Goal: Check status: Check status

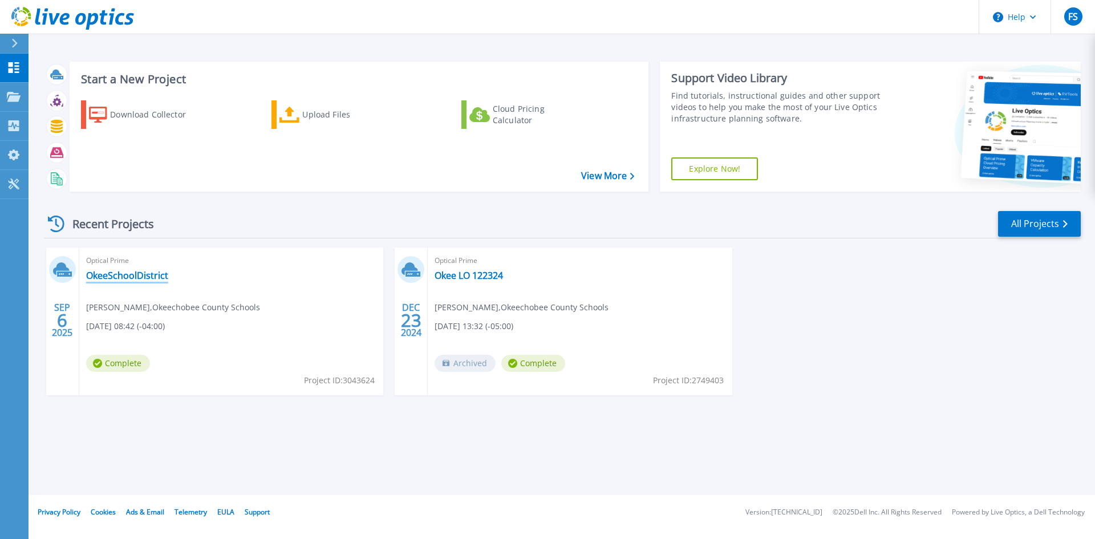
click at [120, 272] on link "OkeeSchoolDistrict" at bounding box center [127, 275] width 82 height 11
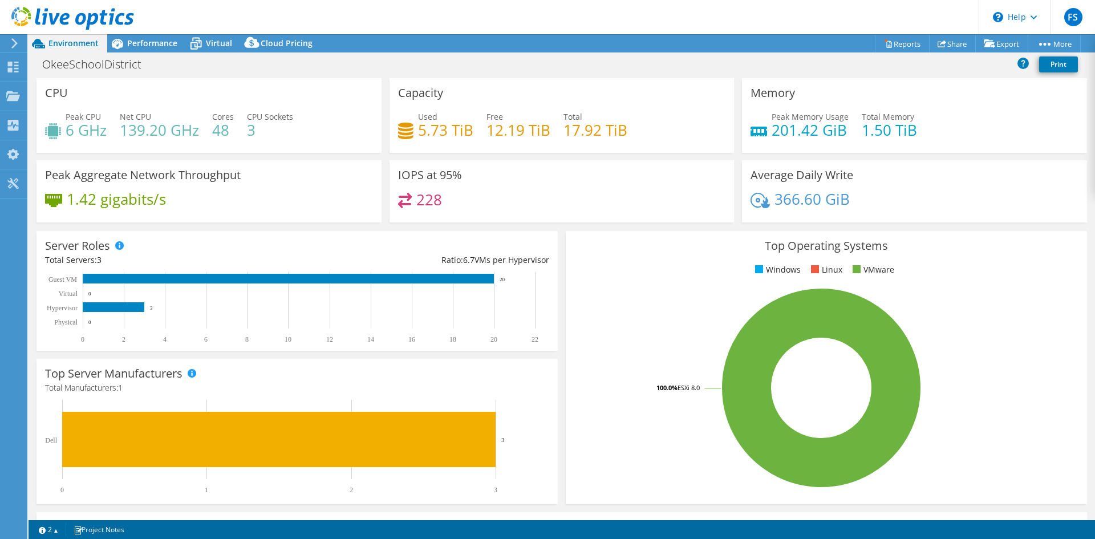
select select "USD"
drag, startPoint x: 489, startPoint y: 120, endPoint x: 476, endPoint y: 124, distance: 13.2
click at [492, 124] on h4 "12.19 TiB" at bounding box center [519, 130] width 64 height 13
drag, startPoint x: 419, startPoint y: 124, endPoint x: 631, endPoint y: 132, distance: 211.8
click at [631, 132] on div "Used 5.73 TiB Free 12.19 TiB Total 17.92 TiB" at bounding box center [562, 129] width 328 height 37
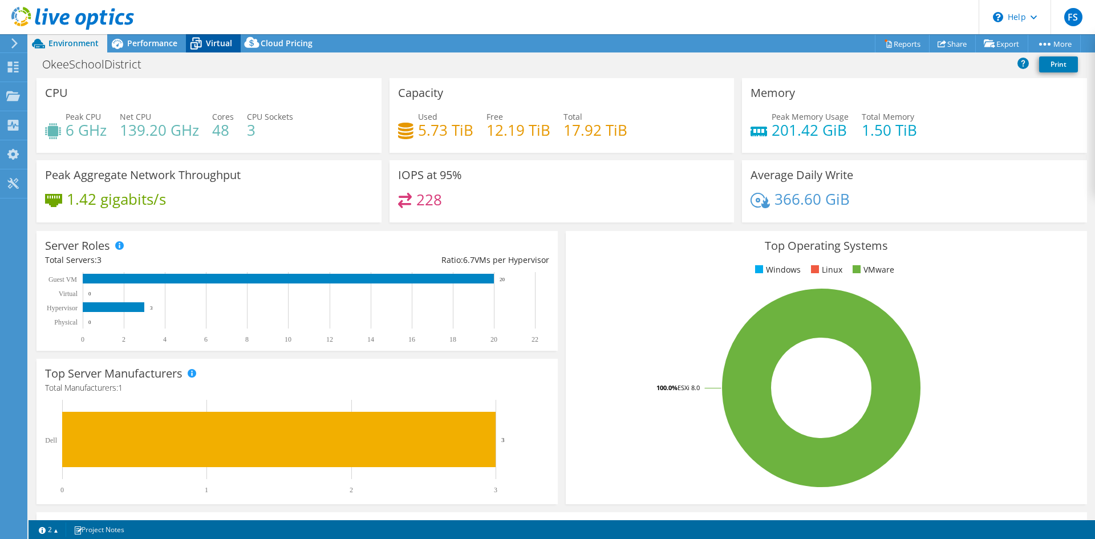
click at [212, 44] on span "Virtual" at bounding box center [219, 43] width 26 height 11
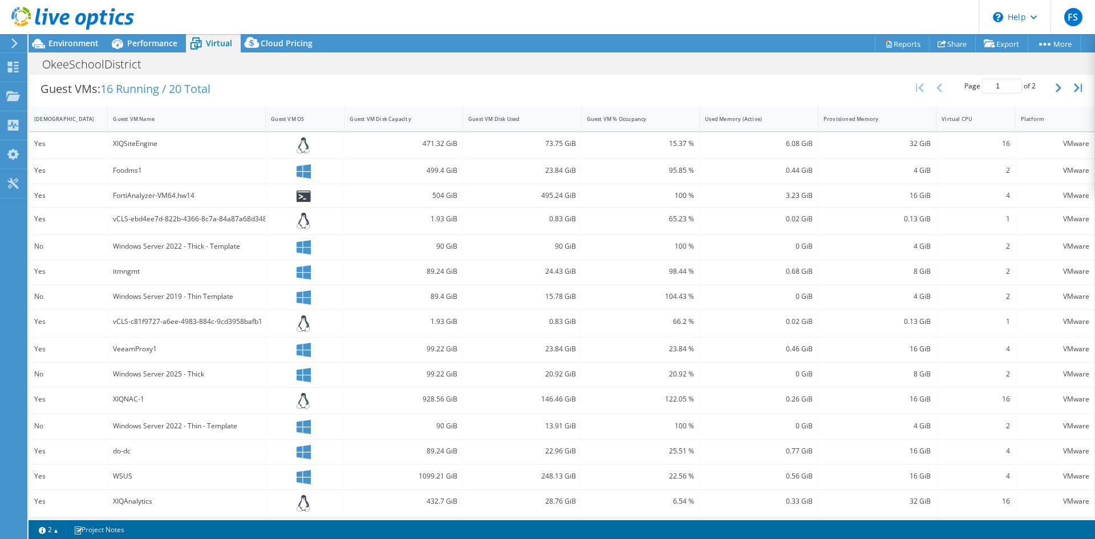
scroll to position [234, 0]
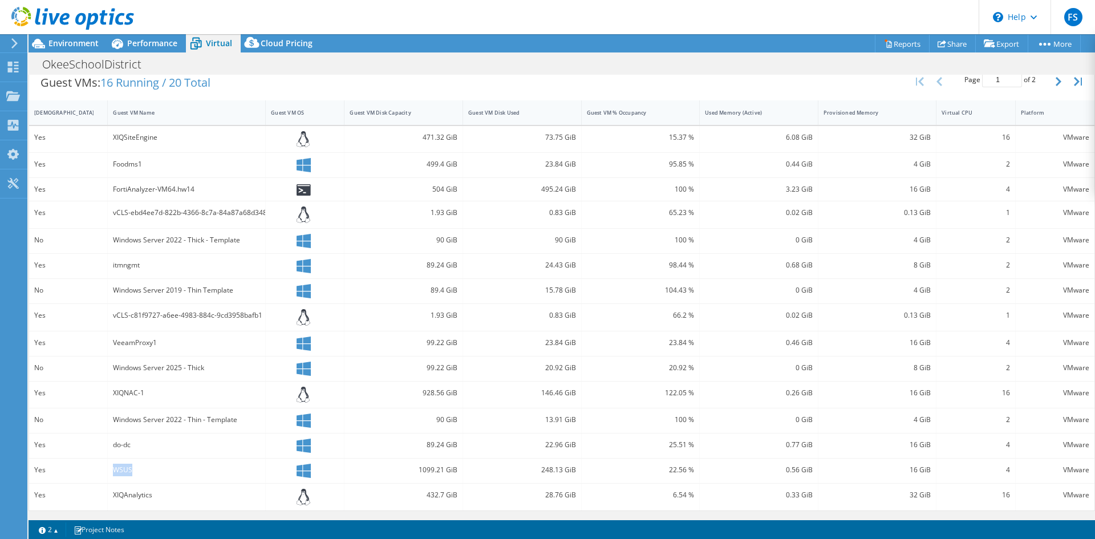
drag, startPoint x: 114, startPoint y: 471, endPoint x: 146, endPoint y: 470, distance: 32.5
click at [146, 470] on div "WSUS" at bounding box center [186, 470] width 147 height 13
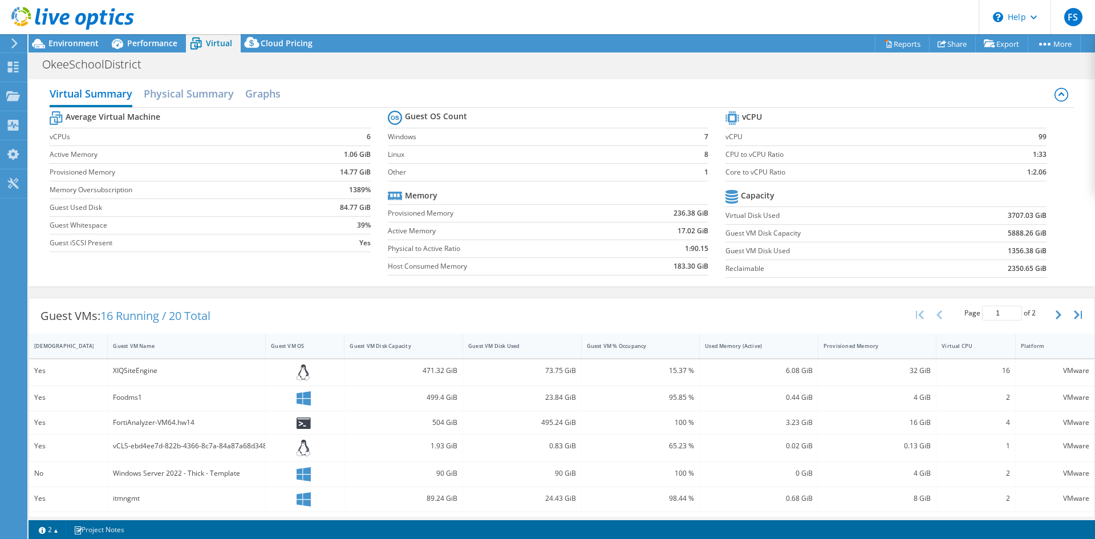
scroll to position [0, 0]
click at [63, 50] on div "Environment" at bounding box center [68, 43] width 79 height 18
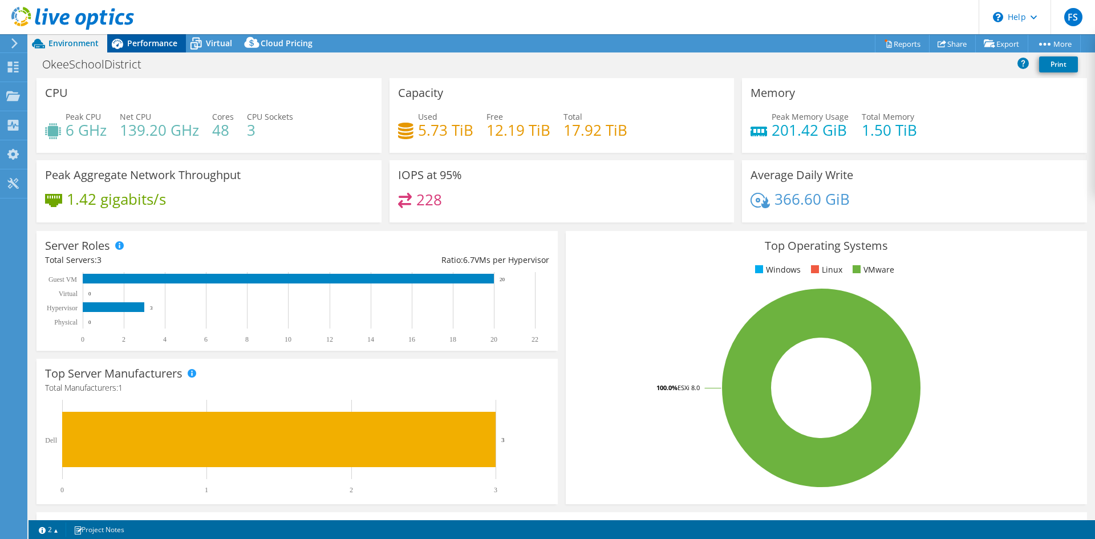
click at [138, 48] on span "Performance" at bounding box center [152, 43] width 50 height 11
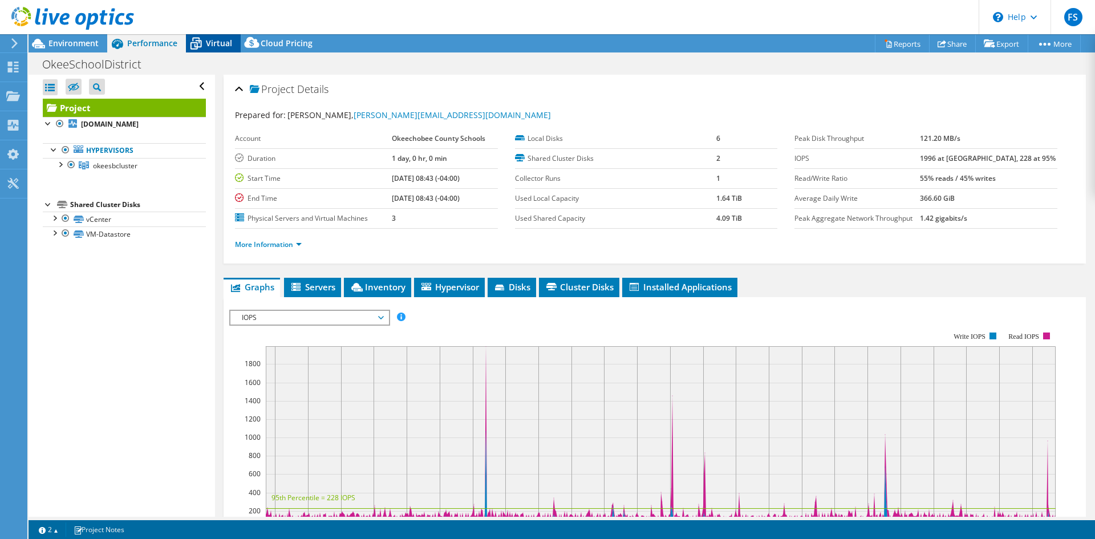
click at [212, 46] on span "Virtual" at bounding box center [219, 43] width 26 height 11
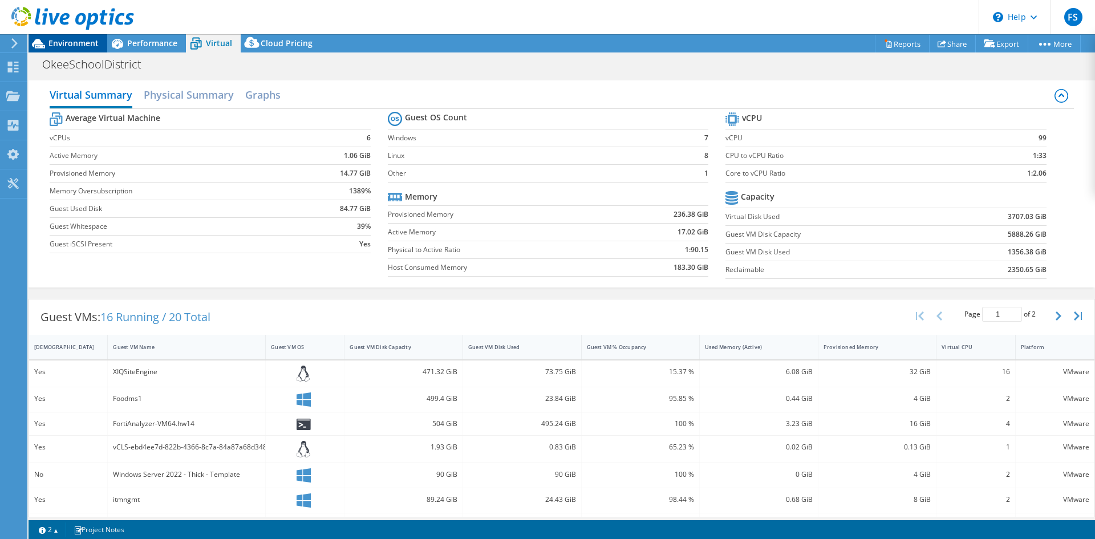
click at [78, 43] on span "Environment" at bounding box center [73, 43] width 50 height 11
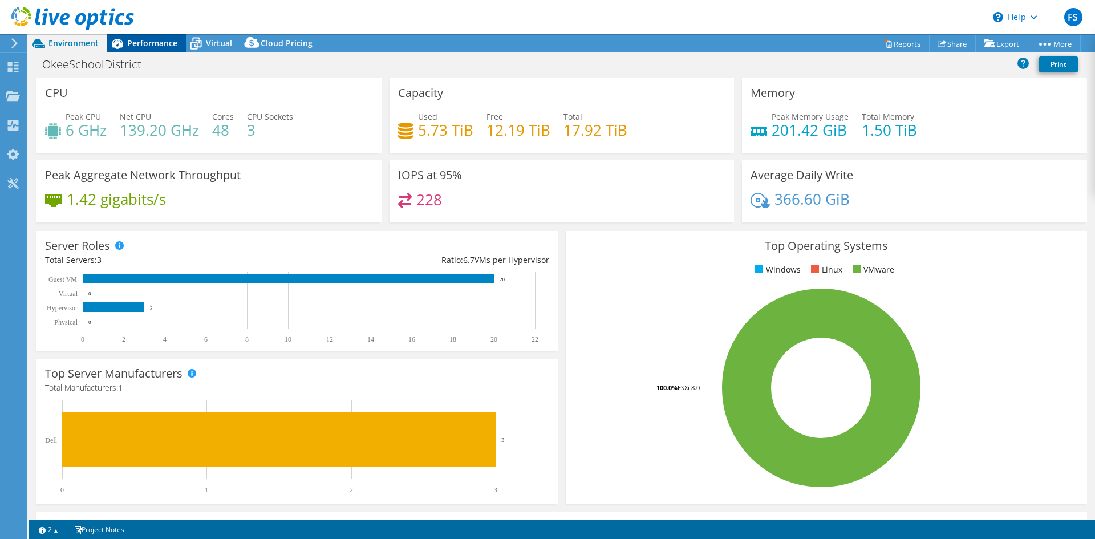
click at [166, 46] on span "Performance" at bounding box center [152, 43] width 50 height 11
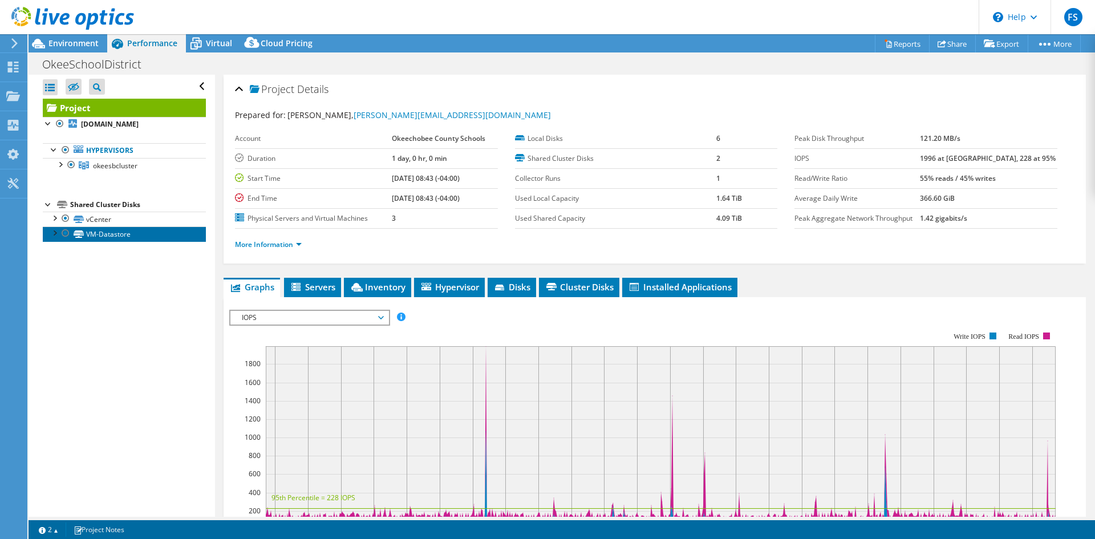
click at [115, 234] on link "VM-Datastore" at bounding box center [124, 233] width 163 height 15
